Goal: Task Accomplishment & Management: Complete application form

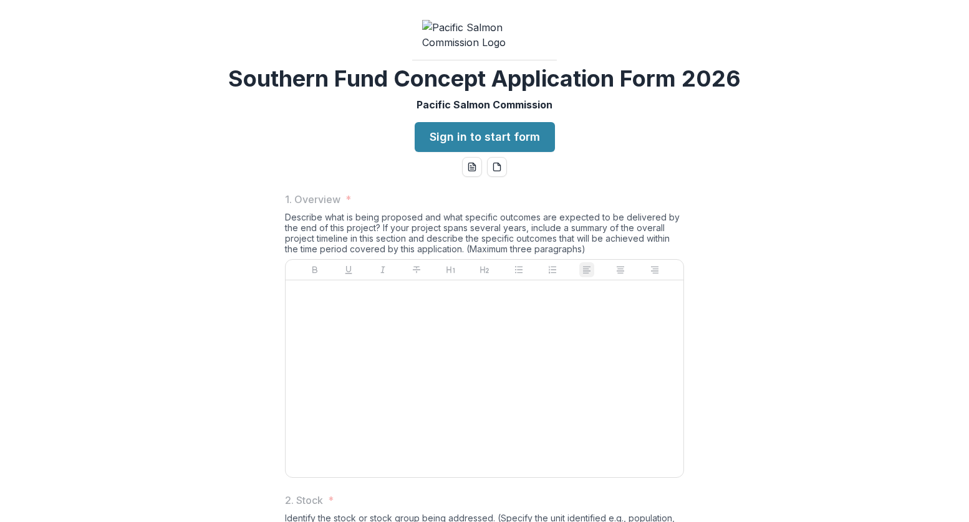
scroll to position [1309, 0]
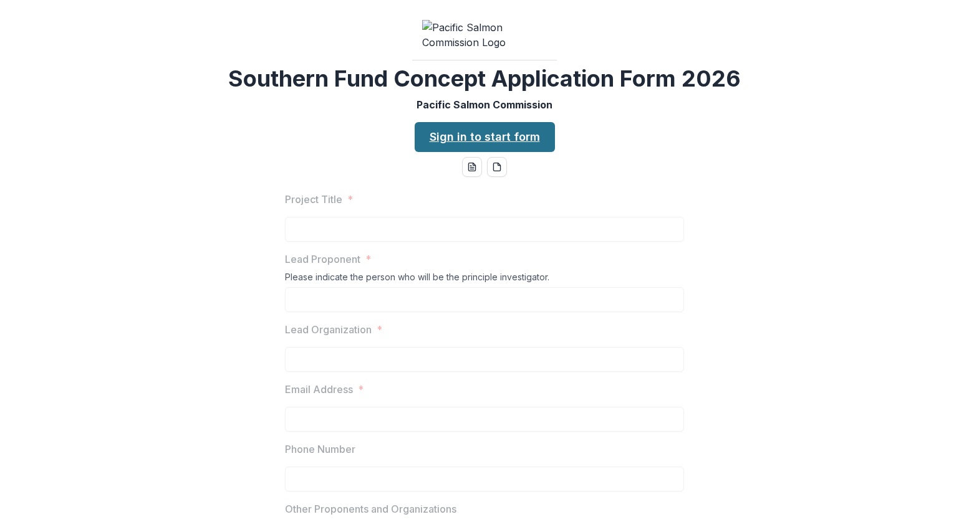
click at [514, 152] on link "Sign in to start form" at bounding box center [485, 137] width 140 height 30
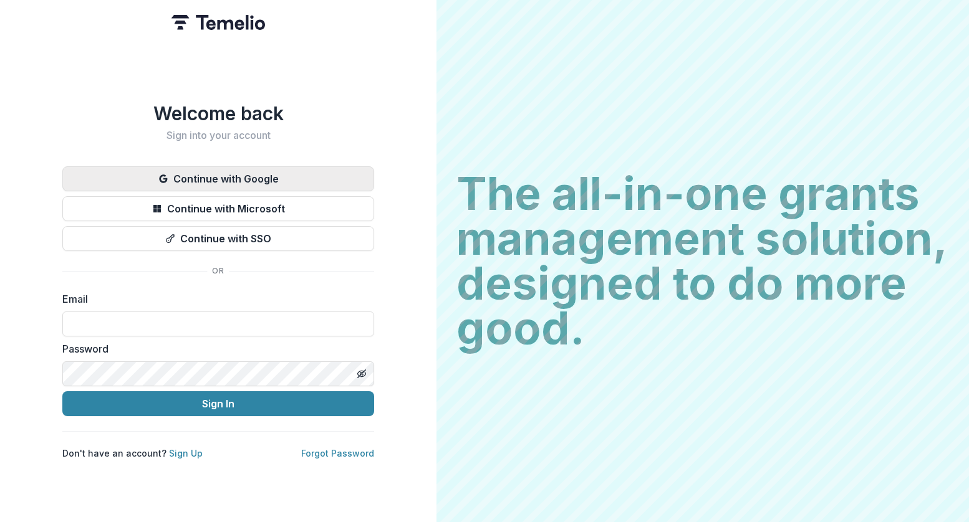
click at [279, 176] on button "Continue with Google" at bounding box center [218, 178] width 312 height 25
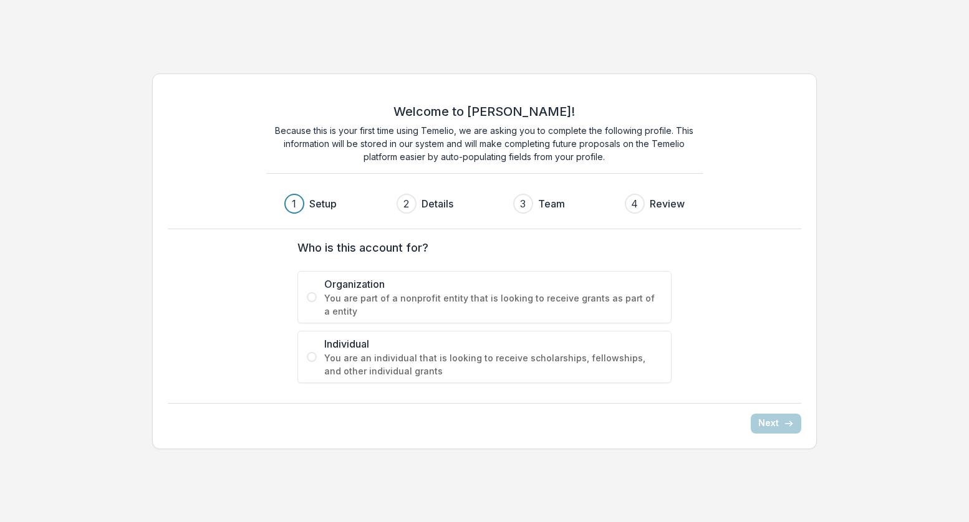
click at [311, 294] on span at bounding box center [312, 297] width 10 height 10
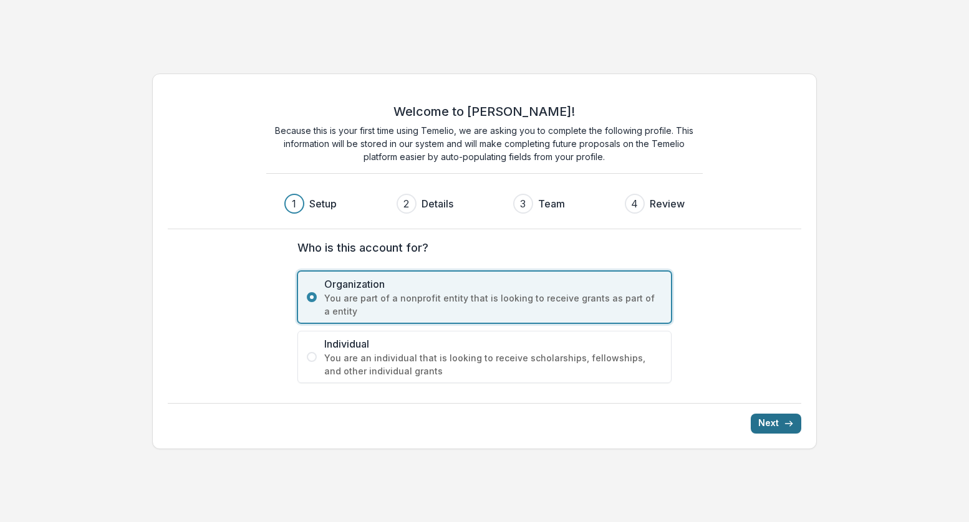
click at [789, 422] on icon "submit" at bounding box center [789, 424] width 10 height 10
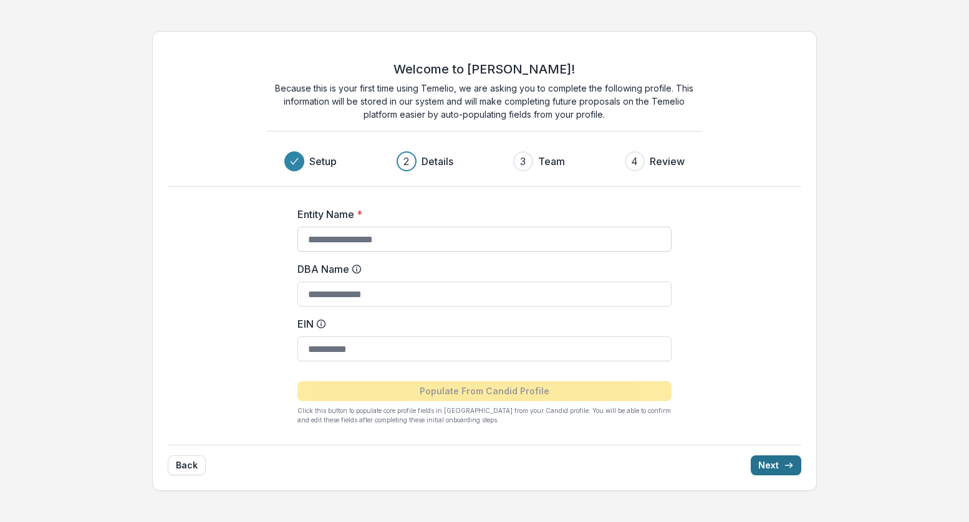
click at [532, 239] on input "Entity Name *" at bounding box center [484, 239] width 374 height 25
type input "**********"
click at [788, 463] on icon "submit" at bounding box center [789, 466] width 10 height 10
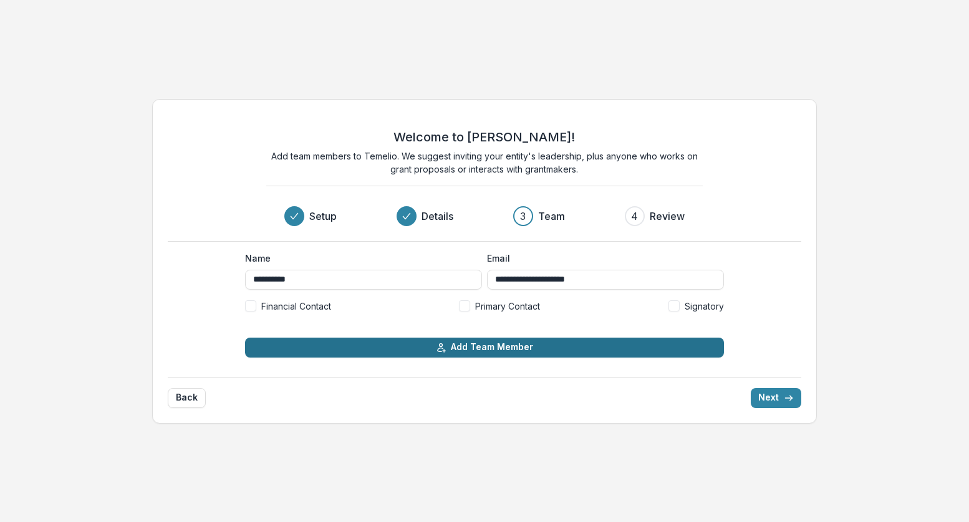
click at [613, 346] on button "Add Team Member" at bounding box center [484, 348] width 479 height 20
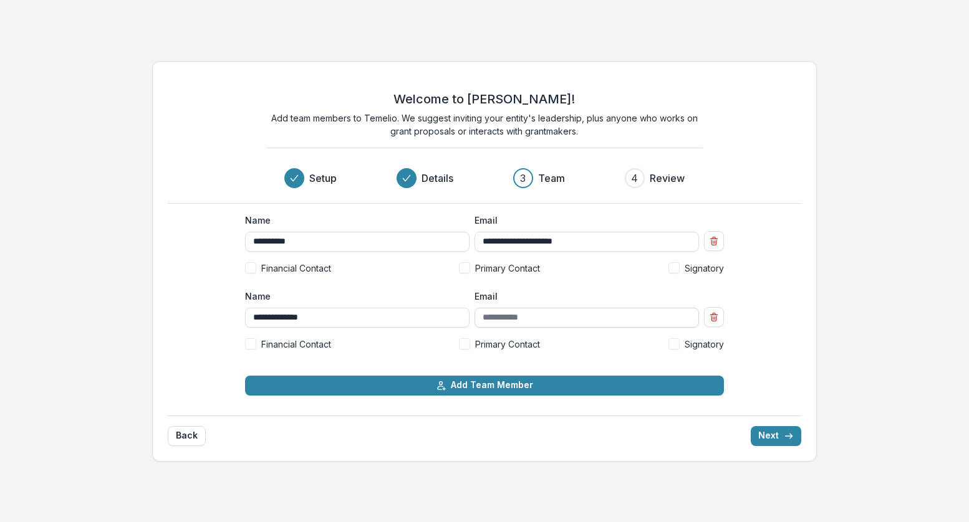
type input "**********"
click at [512, 320] on input "Email" at bounding box center [586, 318] width 224 height 20
type input "**********"
click at [824, 299] on div "**********" at bounding box center [484, 261] width 969 height 421
click at [773, 440] on button "Next" at bounding box center [776, 436] width 50 height 20
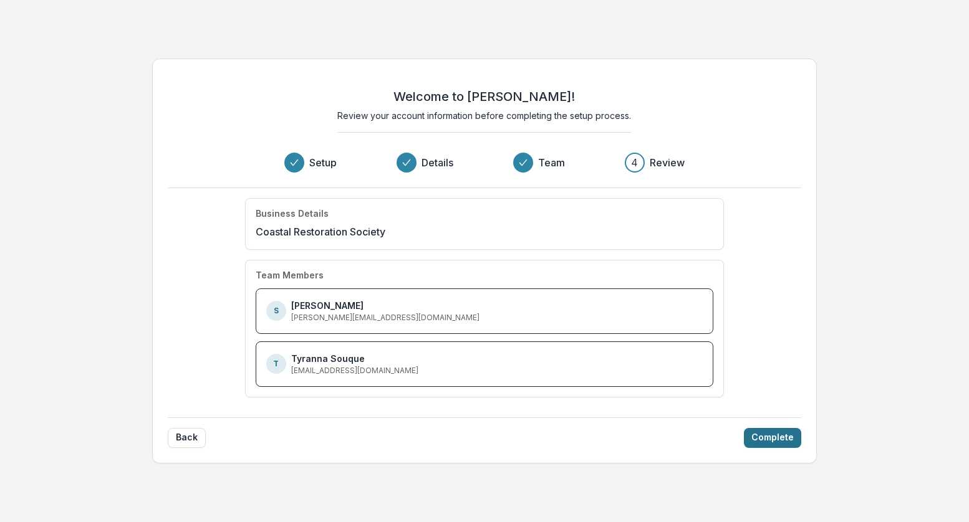
click at [774, 436] on button "Complete" at bounding box center [772, 438] width 57 height 20
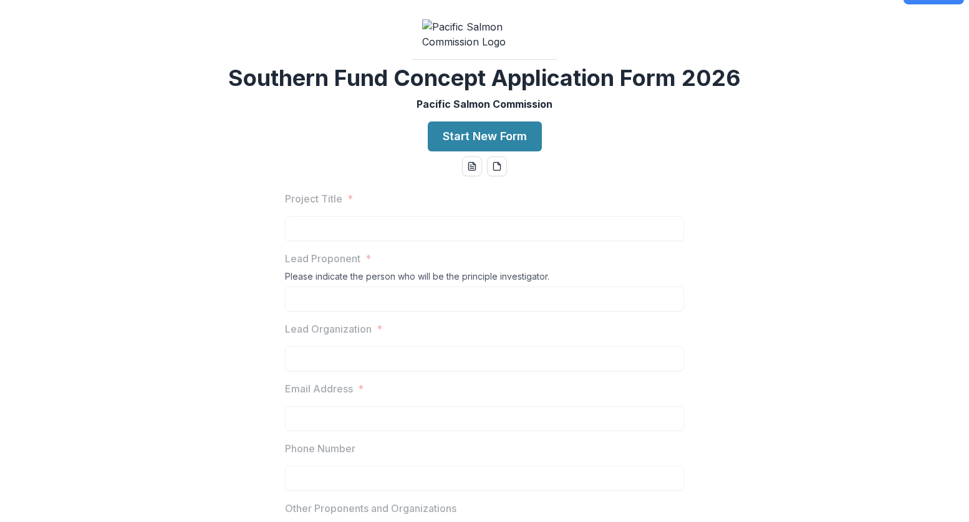
scroll to position [118, 0]
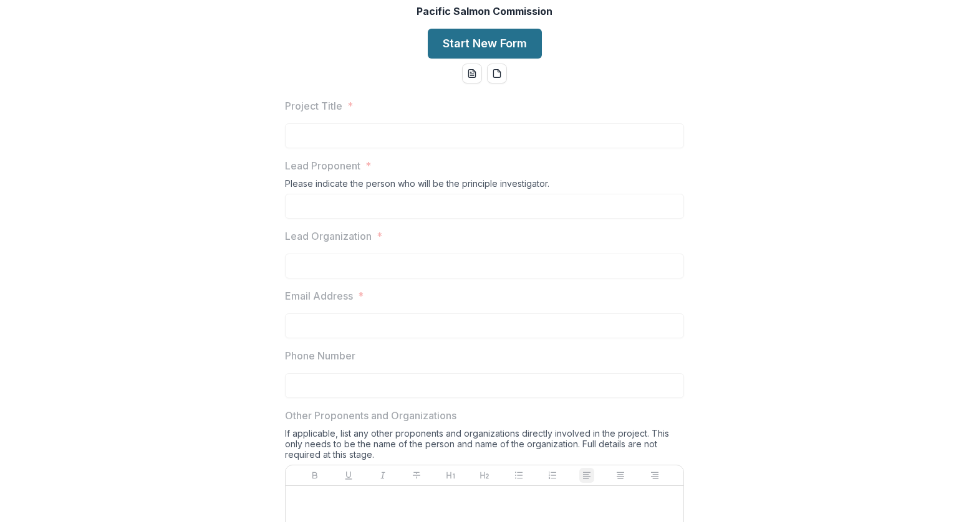
click at [504, 59] on button "Start New Form" at bounding box center [485, 44] width 114 height 30
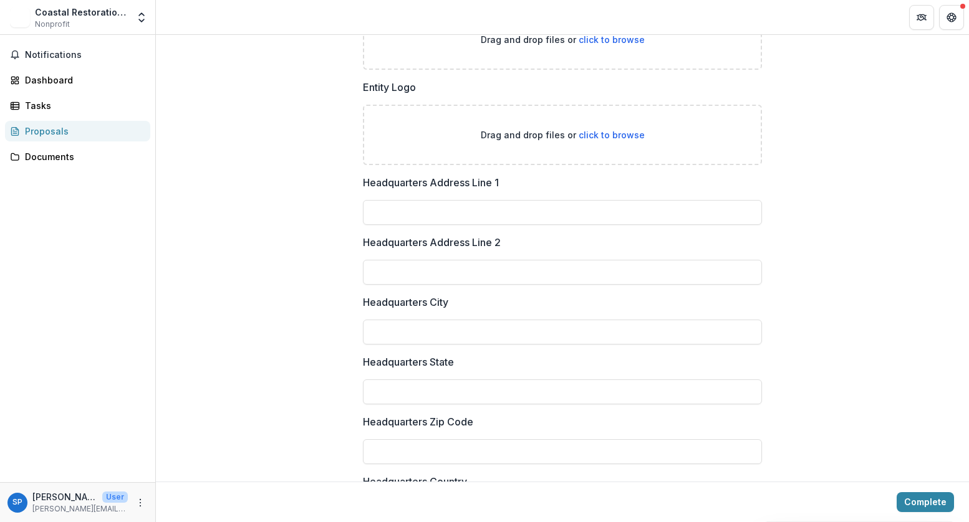
scroll to position [1679, 0]
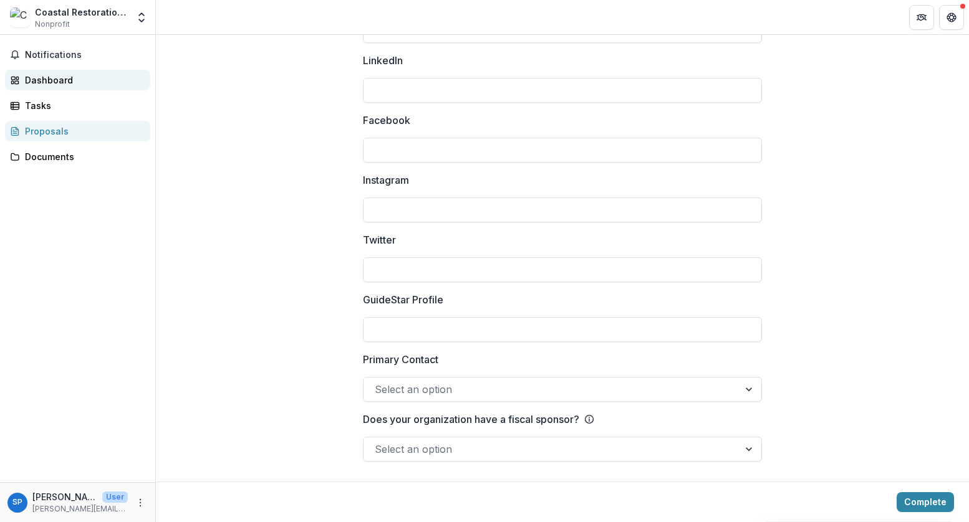
click at [80, 75] on div "Dashboard" at bounding box center [82, 80] width 115 height 13
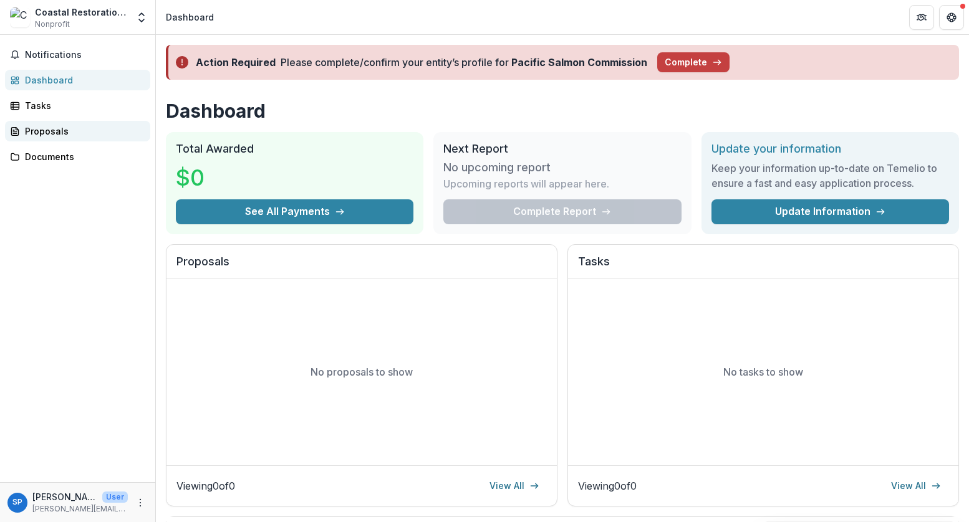
click at [59, 130] on div "Proposals" at bounding box center [82, 131] width 115 height 13
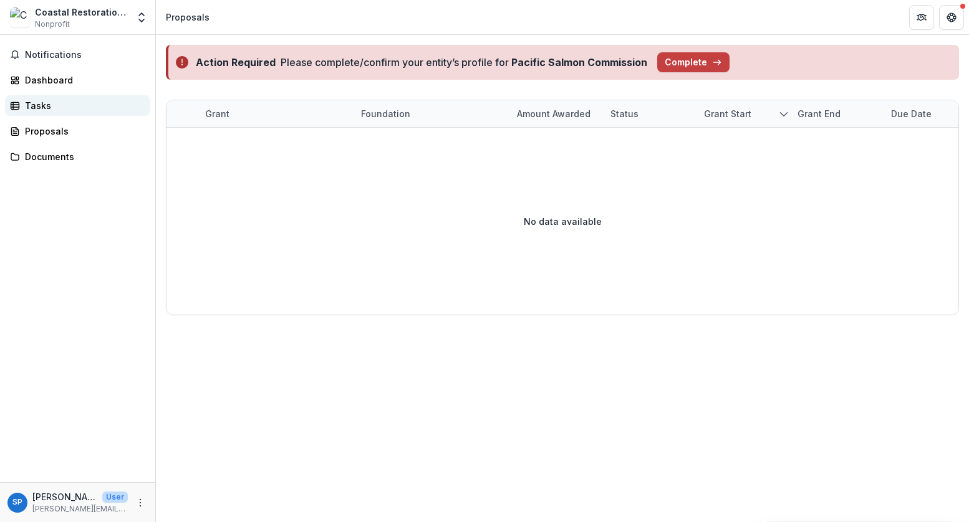
click at [41, 102] on div "Tasks" at bounding box center [82, 105] width 115 height 13
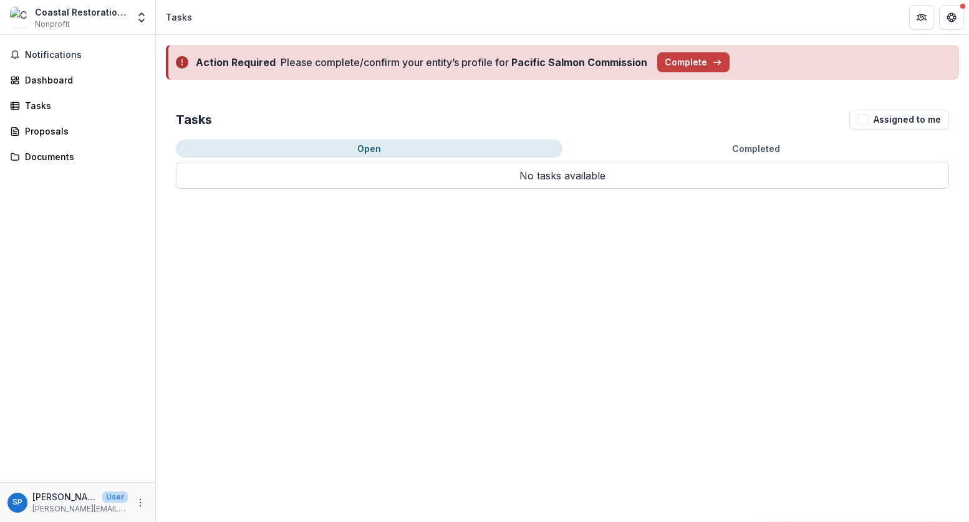
click at [50, 119] on div "Notifications Dashboard Tasks Proposals Documents" at bounding box center [77, 259] width 155 height 448
click at [54, 130] on div "Proposals" at bounding box center [82, 131] width 115 height 13
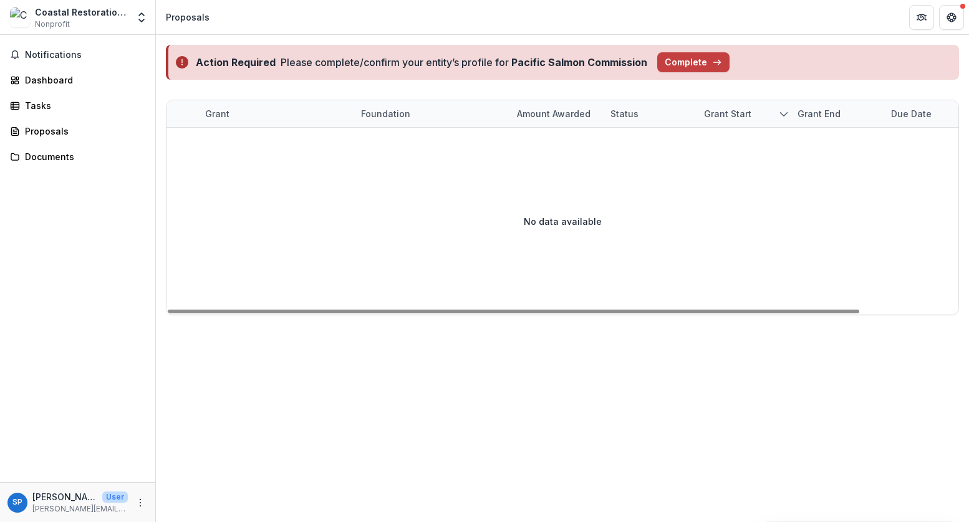
drag, startPoint x: 552, startPoint y: 192, endPoint x: 557, endPoint y: 199, distance: 9.0
click at [553, 193] on div "No data available" at bounding box center [562, 221] width 792 height 187
click at [569, 214] on div "No data available" at bounding box center [562, 221] width 792 height 187
click at [582, 229] on div "No data available" at bounding box center [562, 221] width 792 height 187
click at [680, 239] on div "No data available" at bounding box center [562, 221] width 792 height 187
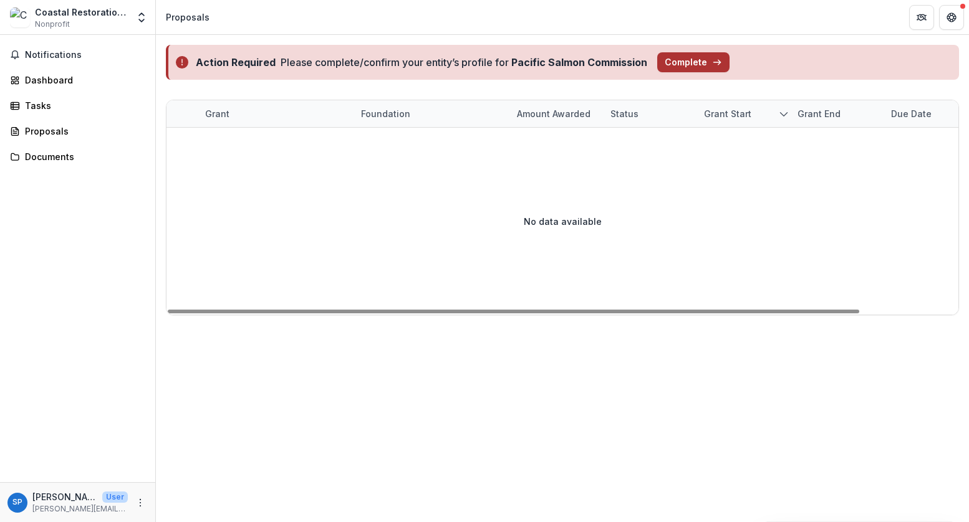
click at [688, 60] on button "Complete" at bounding box center [693, 62] width 72 height 20
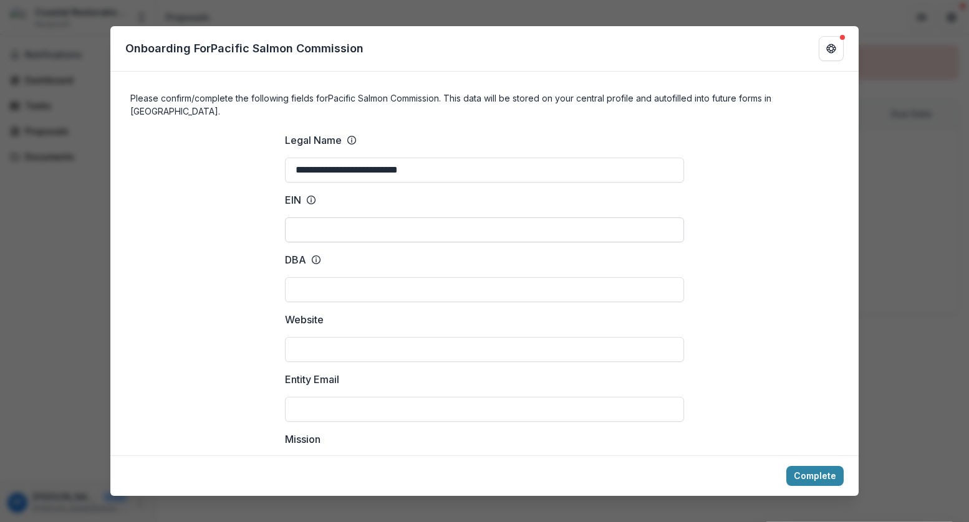
click at [423, 221] on input "EIN" at bounding box center [484, 230] width 399 height 25
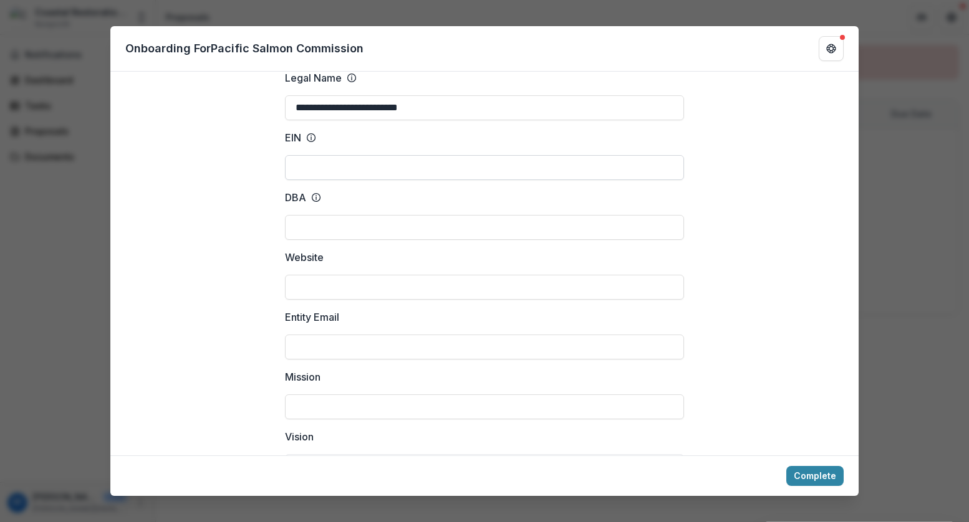
scroll to position [80, 0]
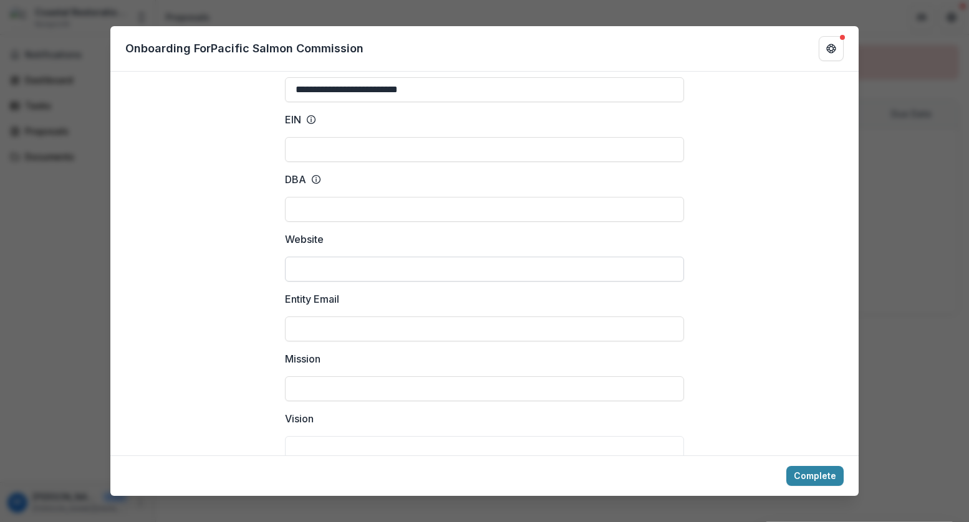
click at [420, 257] on input "Website" at bounding box center [484, 269] width 399 height 25
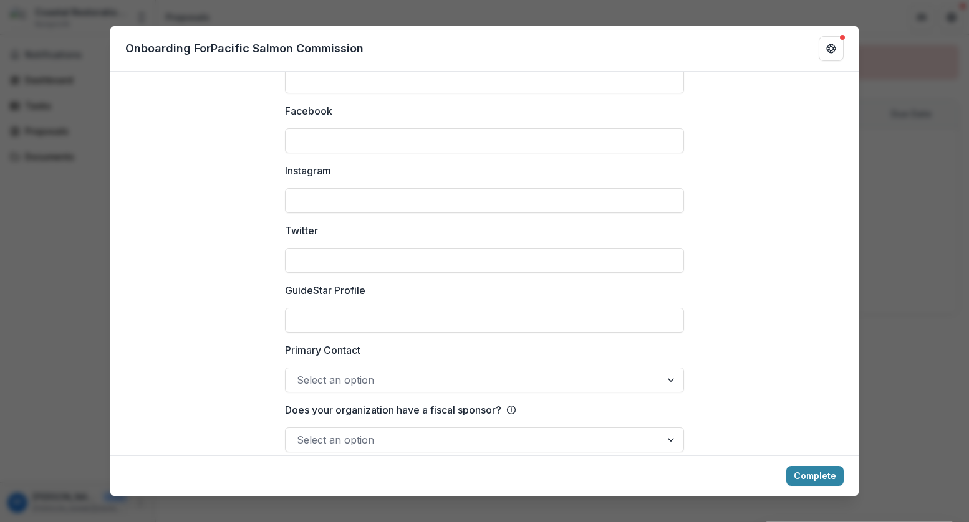
scroll to position [1690, 0]
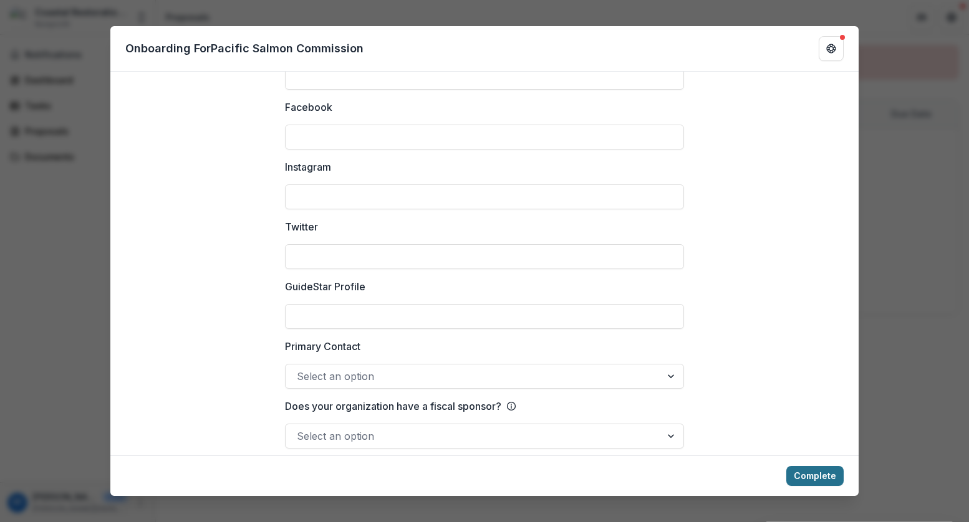
click at [827, 473] on button "Complete" at bounding box center [814, 476] width 57 height 20
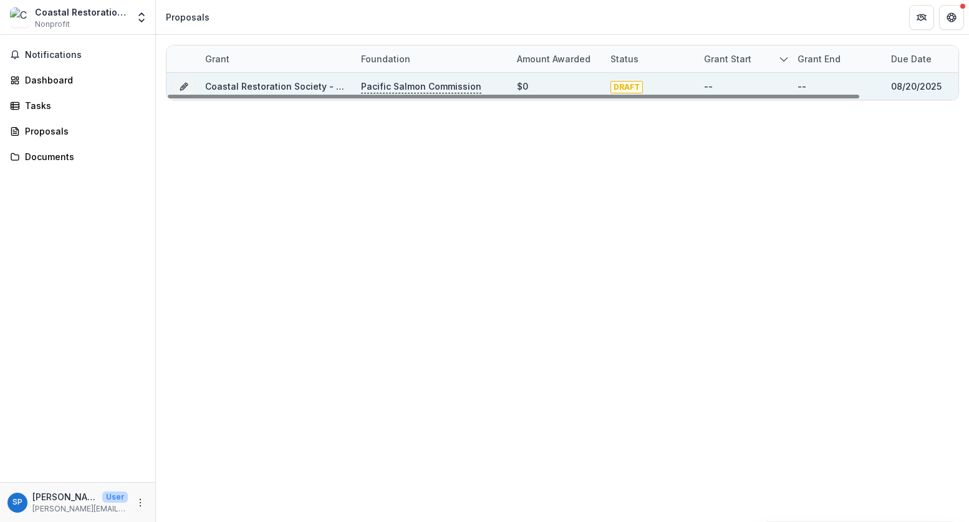
click at [283, 81] on link "Coastal Restoration Society - 2025 - Southern Fund Concept Application Form 2026" at bounding box center [387, 86] width 365 height 11
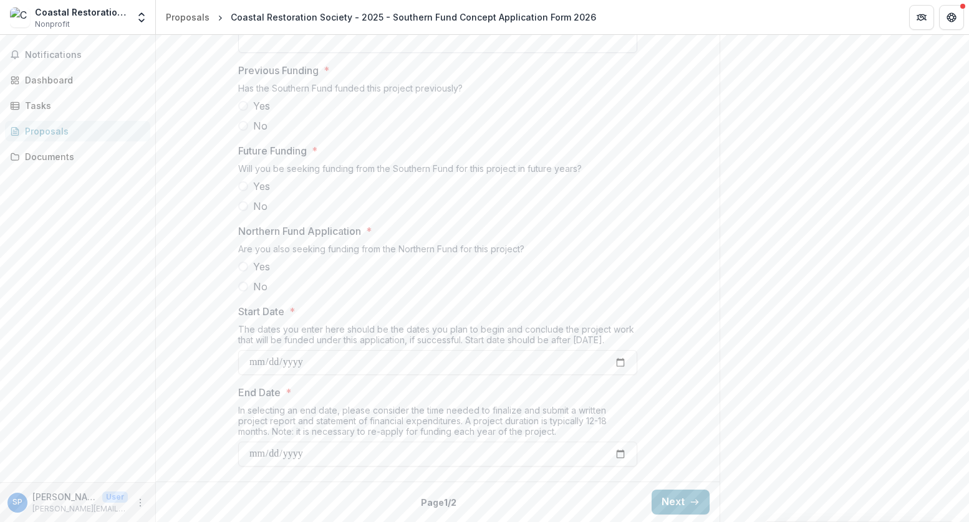
scroll to position [1238, 0]
click at [698, 505] on button "Next" at bounding box center [680, 502] width 58 height 25
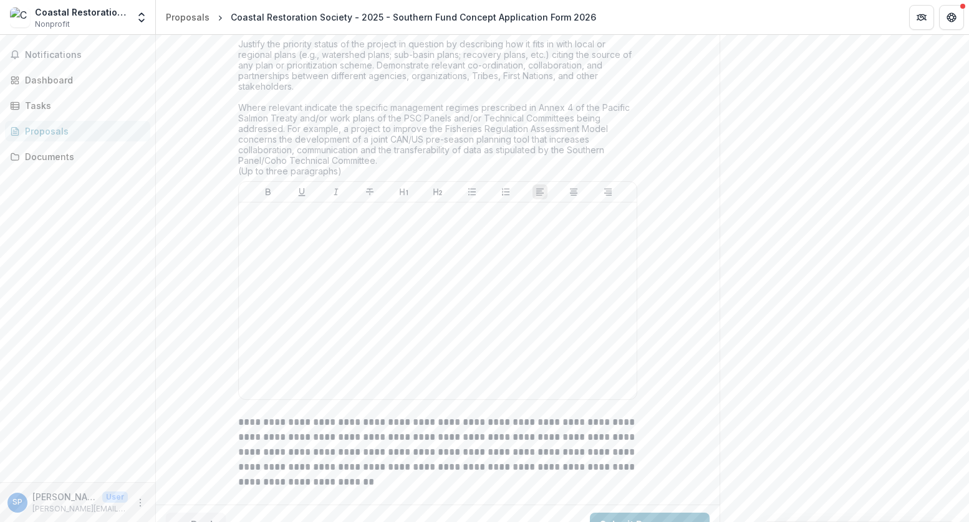
scroll to position [1848, 0]
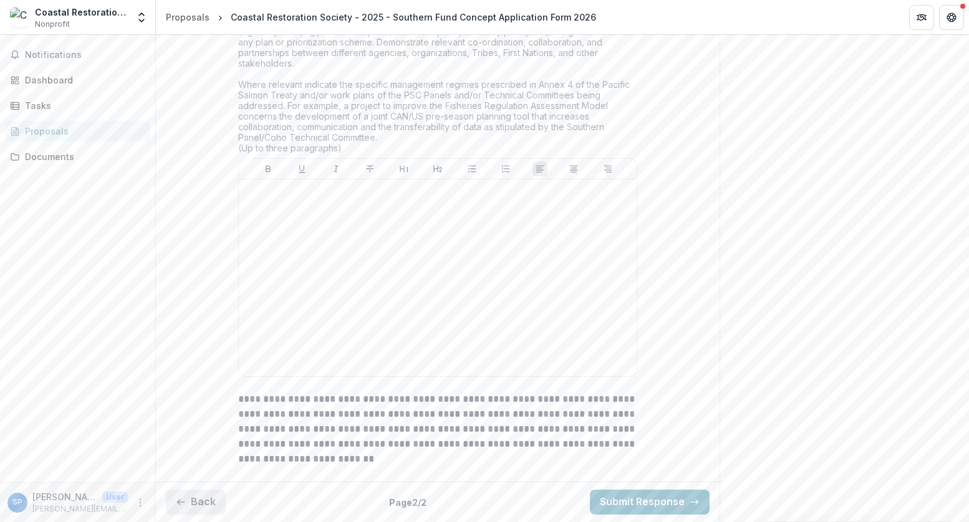
click at [200, 492] on button "Back" at bounding box center [196, 502] width 60 height 25
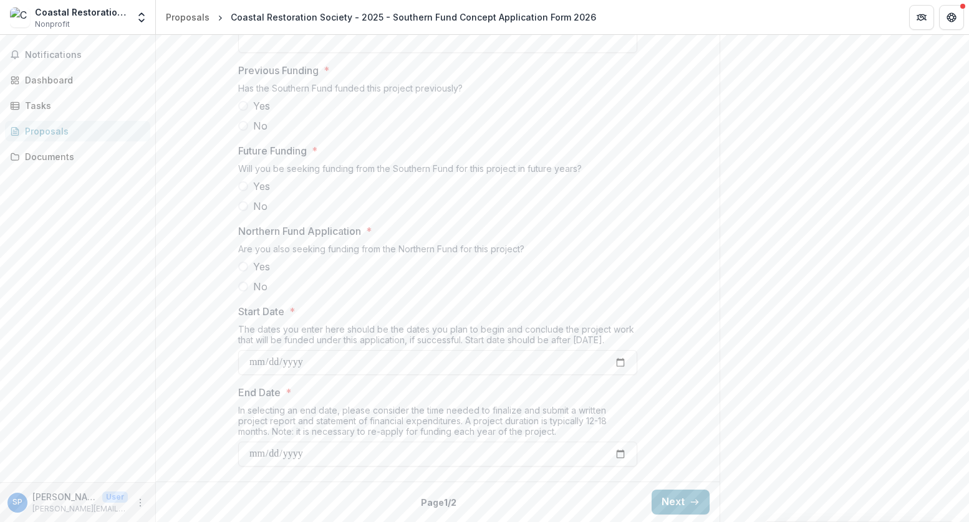
scroll to position [1238, 0]
click at [675, 505] on button "Next" at bounding box center [680, 502] width 58 height 25
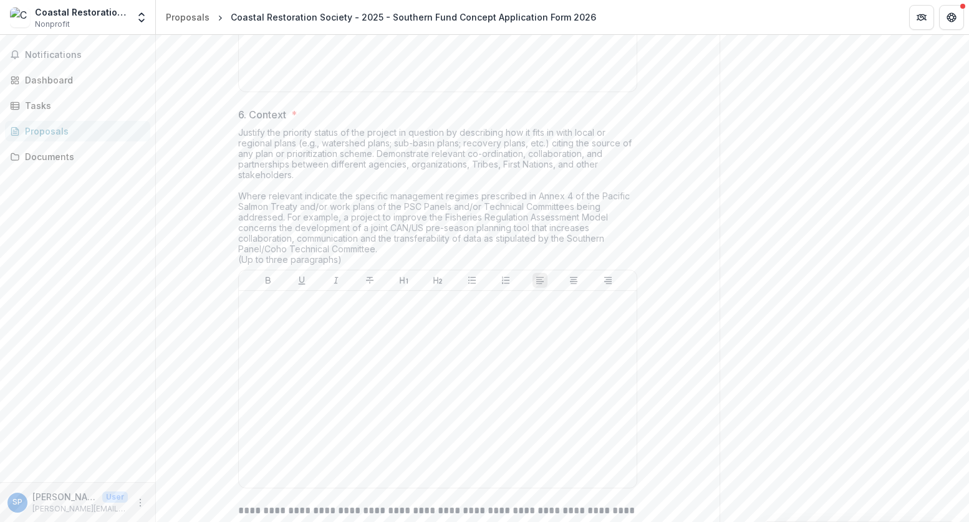
scroll to position [1643, 0]
click at [592, 416] on div at bounding box center [438, 387] width 388 height 187
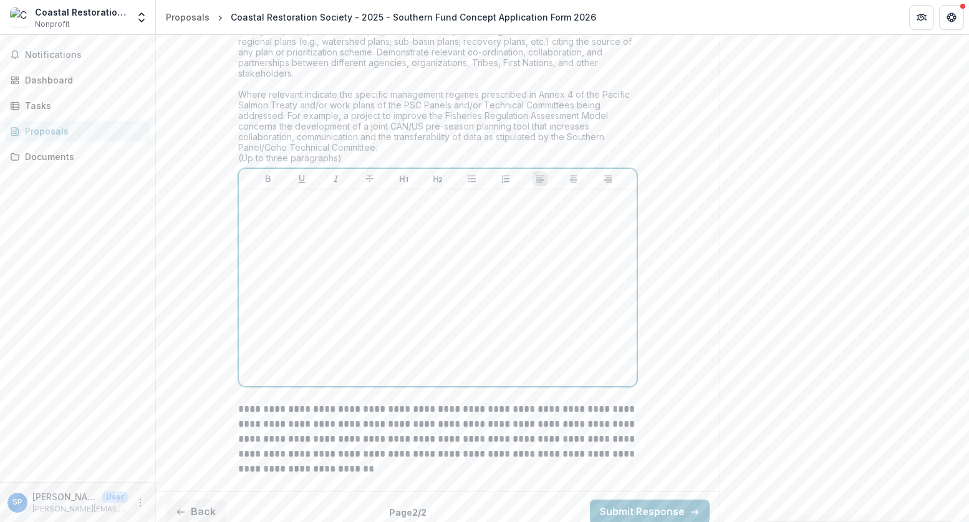
scroll to position [1848, 0]
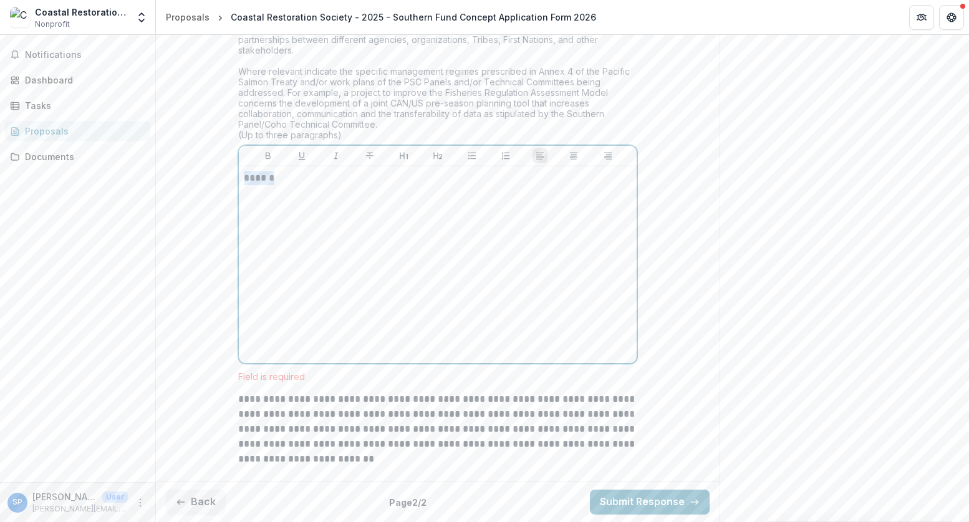
drag, startPoint x: 284, startPoint y: 190, endPoint x: 223, endPoint y: 191, distance: 61.1
click at [469, 358] on div at bounding box center [438, 264] width 388 height 187
